Goal: Find contact information: Find contact information

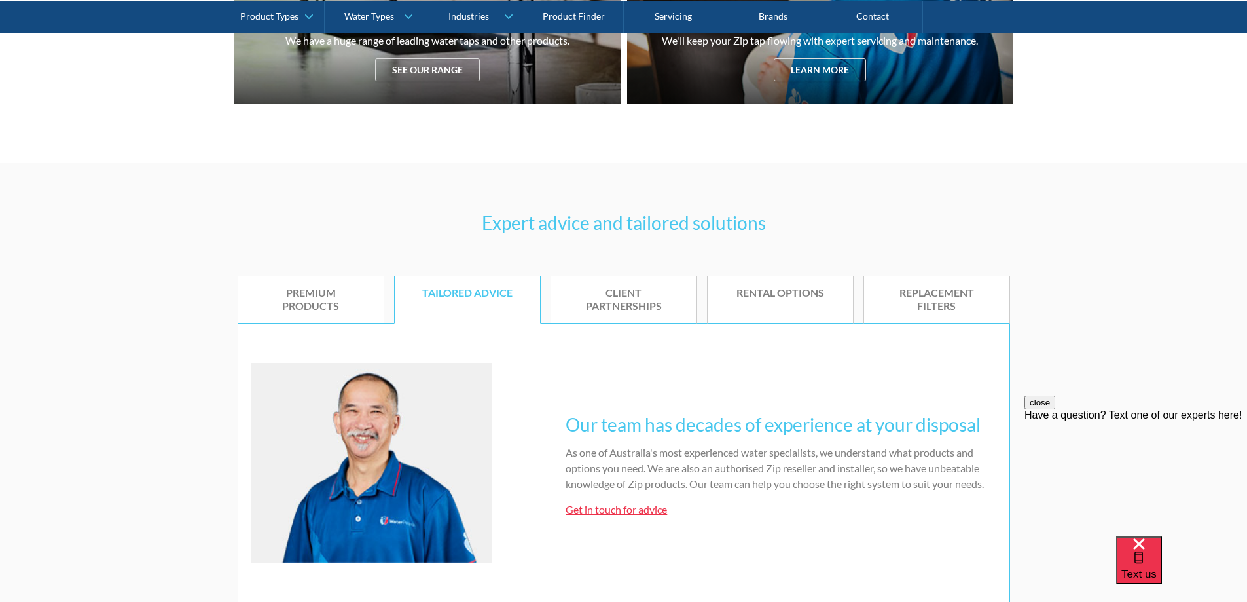
scroll to position [786, 0]
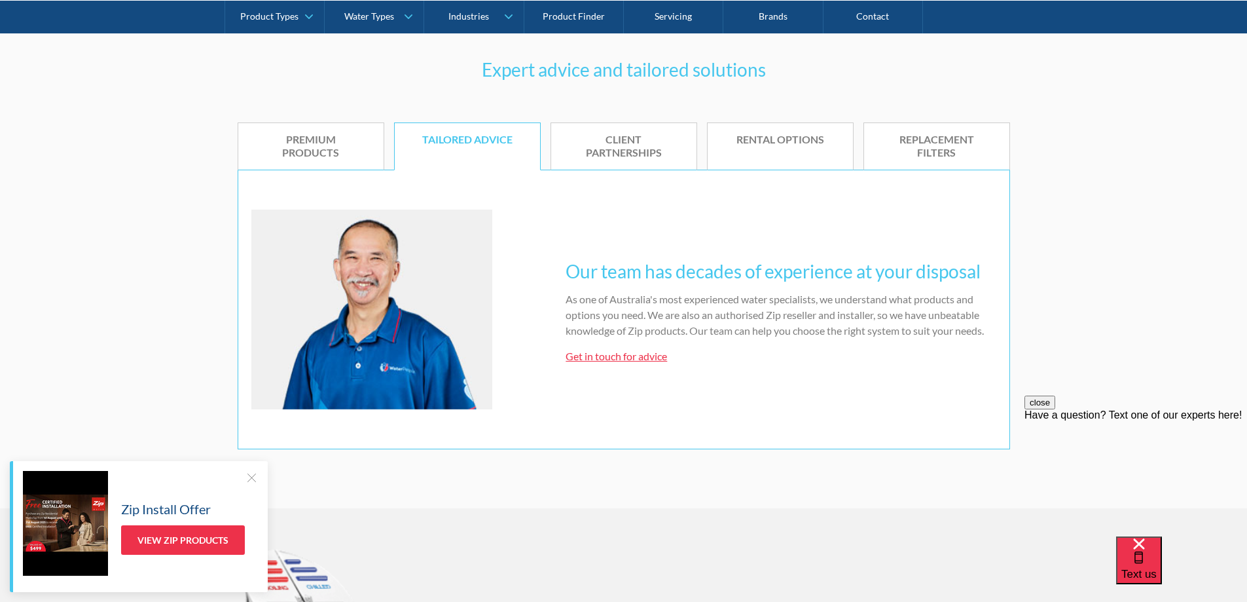
click at [314, 139] on div "Premium products" at bounding box center [311, 146] width 106 height 27
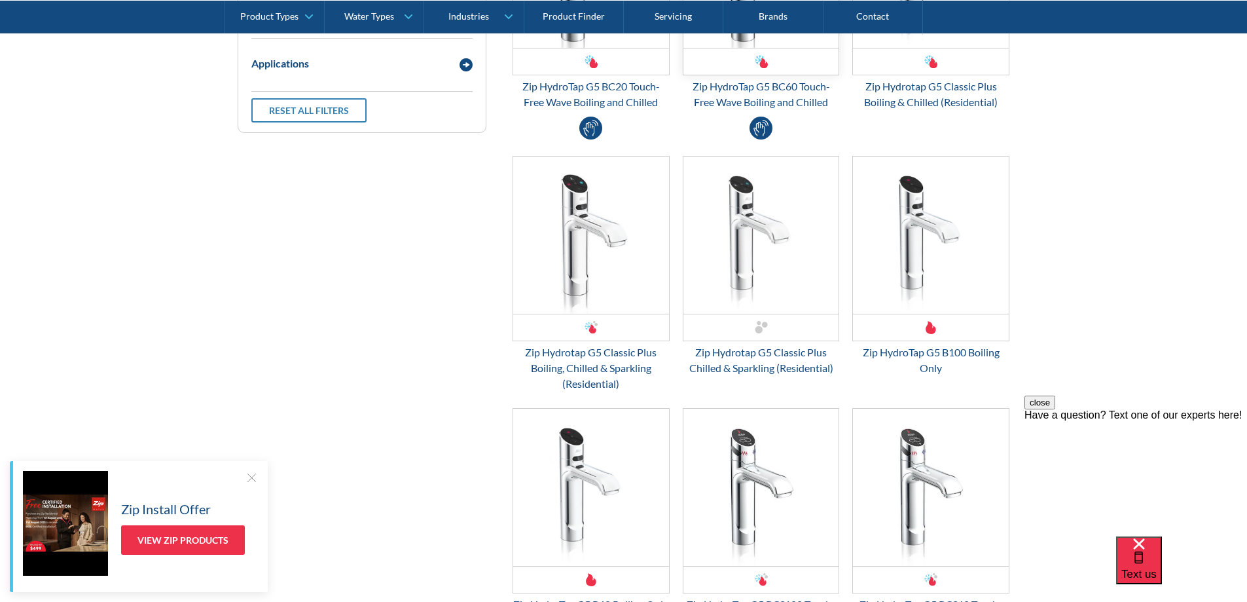
scroll to position [1964, 0]
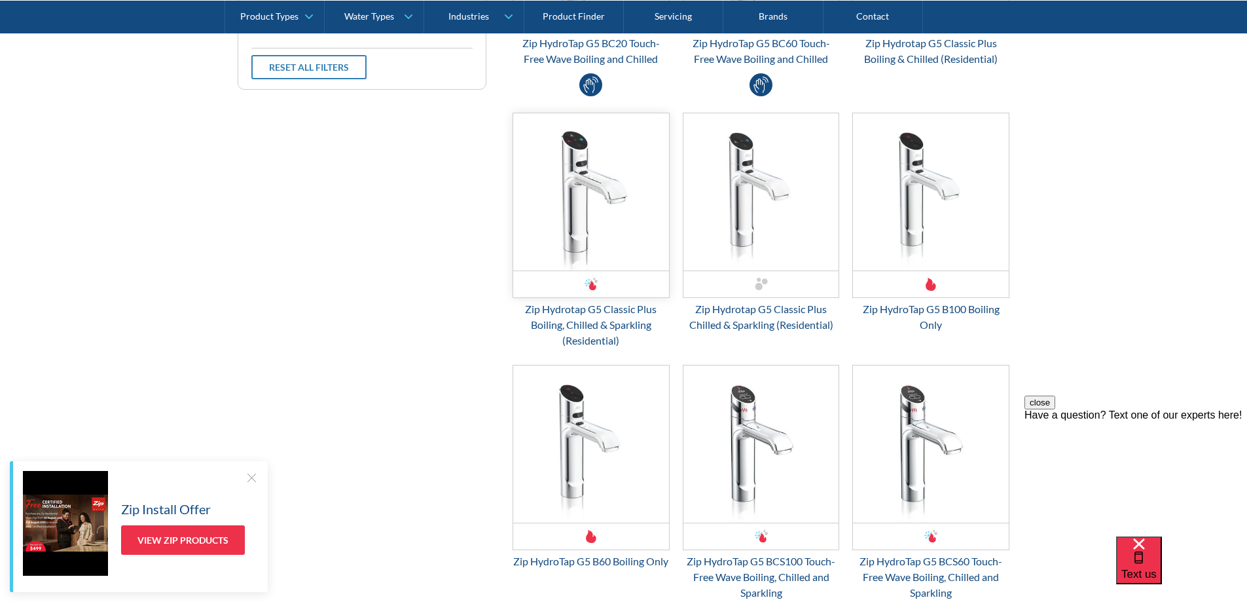
click at [587, 222] on img "Email Form 3" at bounding box center [591, 191] width 156 height 157
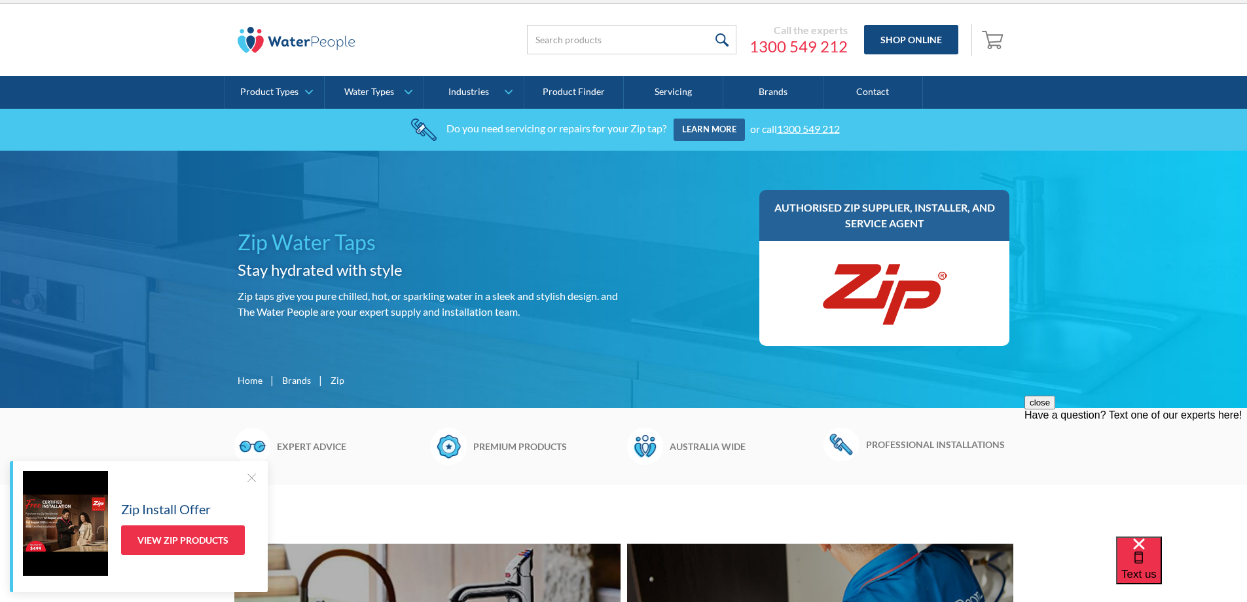
scroll to position [0, 0]
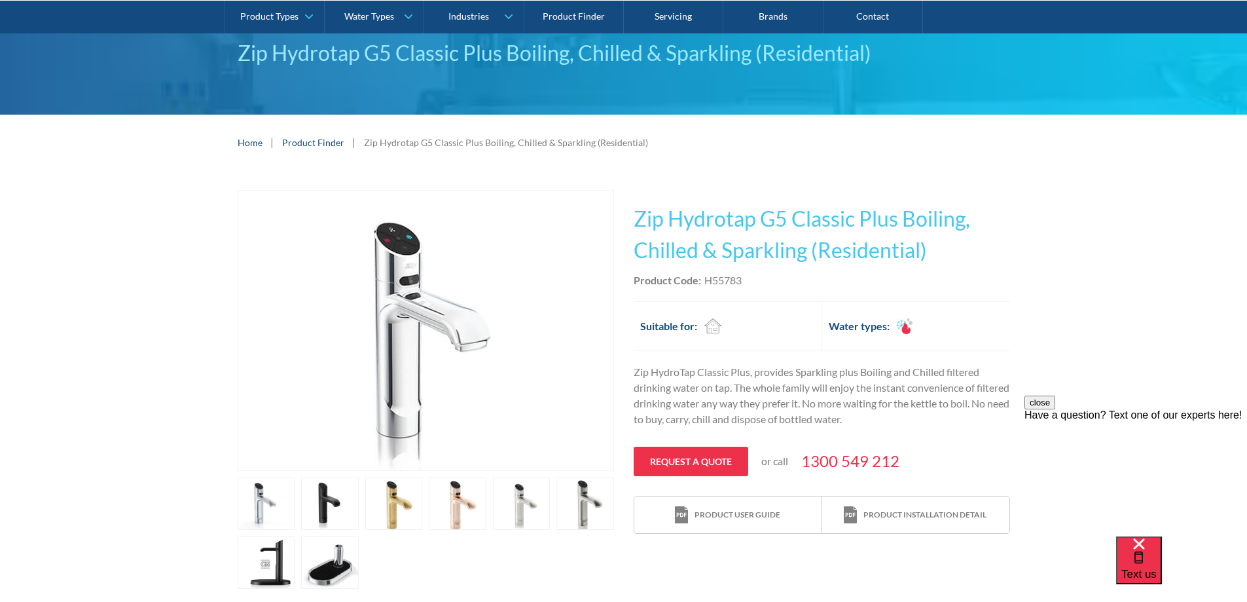
scroll to position [262, 0]
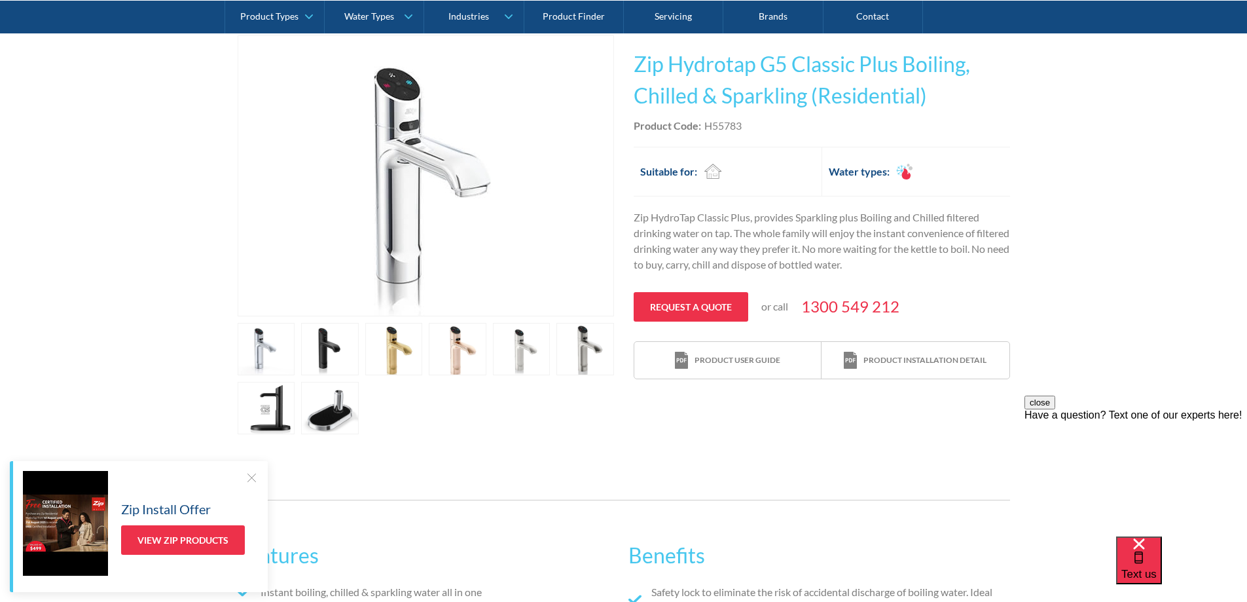
click at [295, 340] on link "open lightbox" at bounding box center [267, 349] width 58 height 52
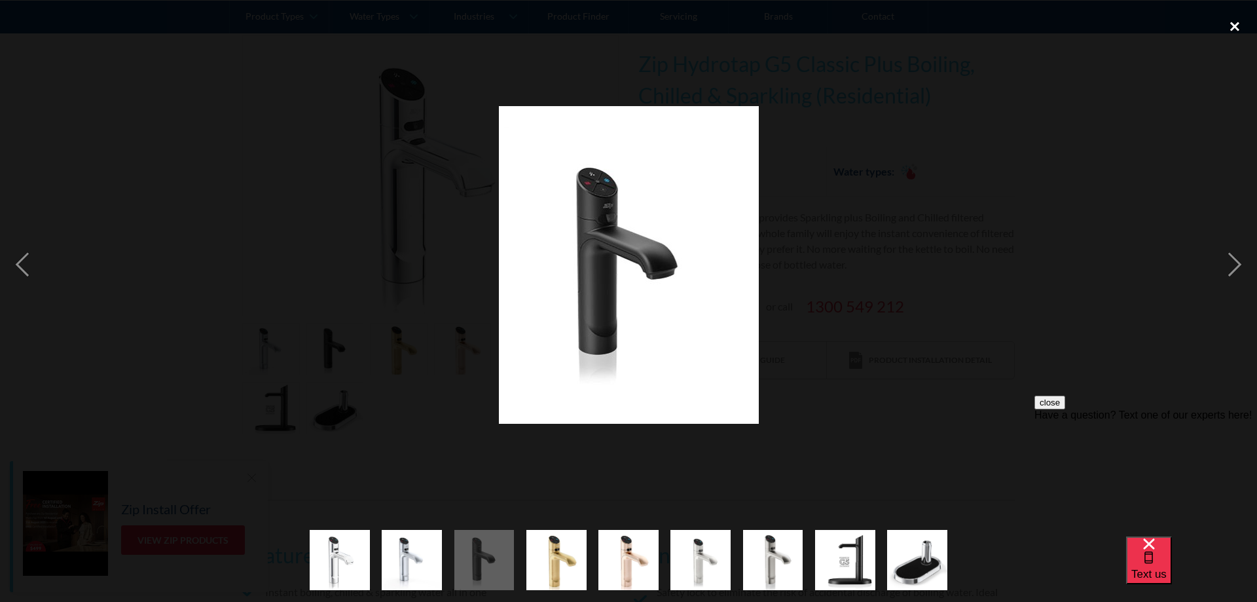
click at [1233, 22] on div "close lightbox" at bounding box center [1235, 26] width 45 height 29
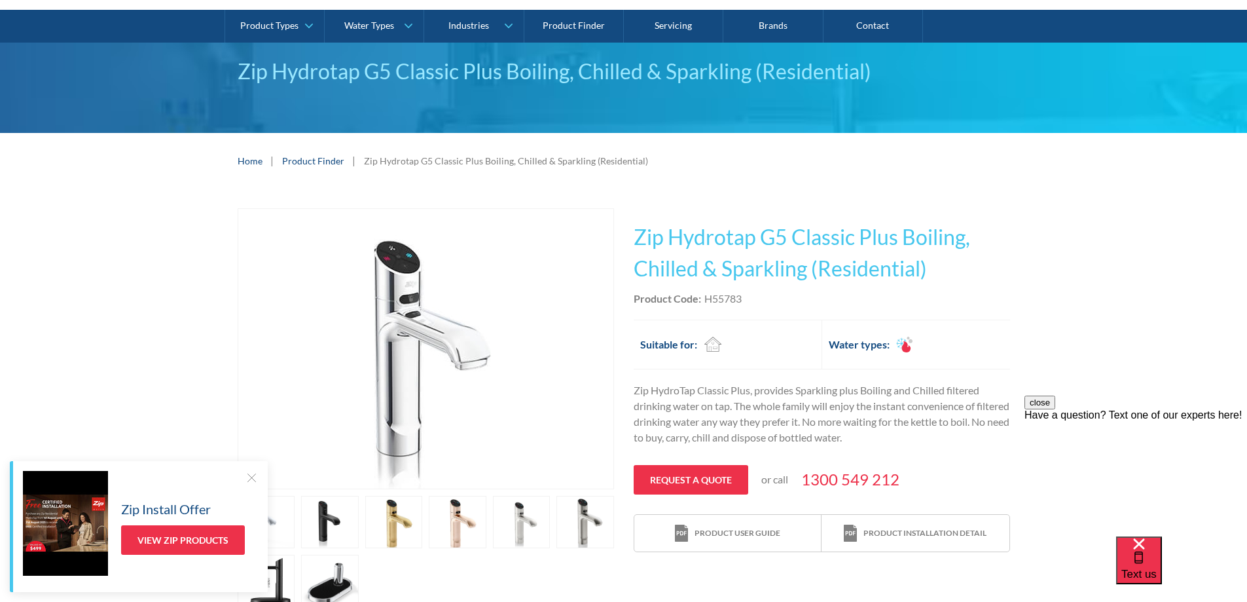
scroll to position [0, 0]
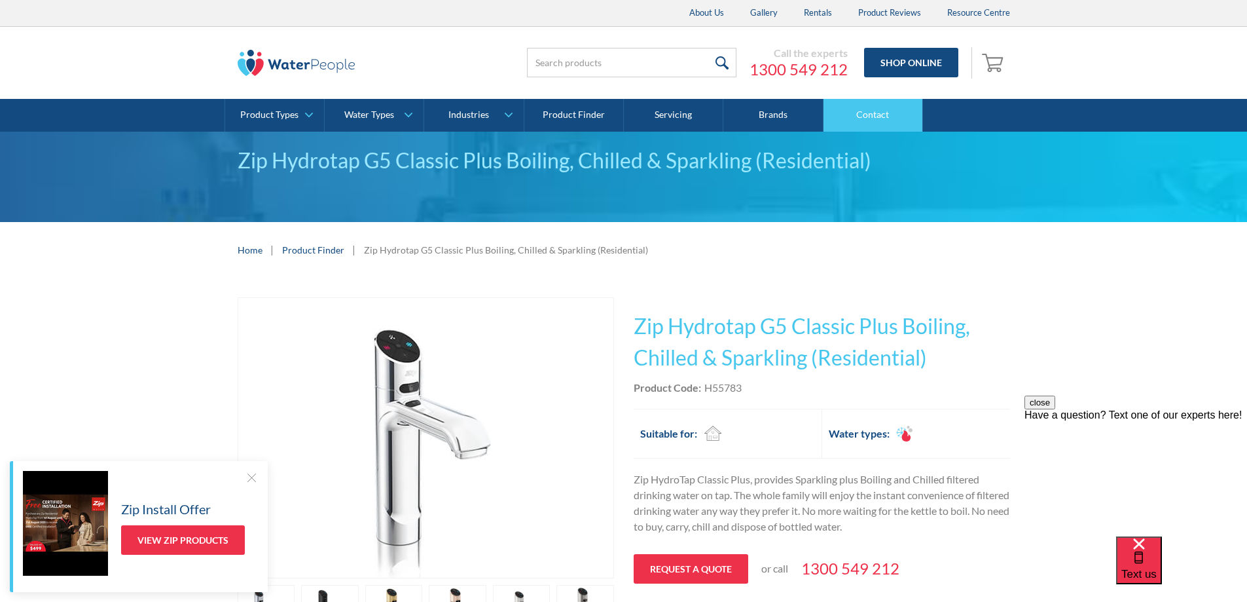
click at [887, 114] on link "Contact" at bounding box center [874, 115] width 100 height 33
